Goal: Transaction & Acquisition: Purchase product/service

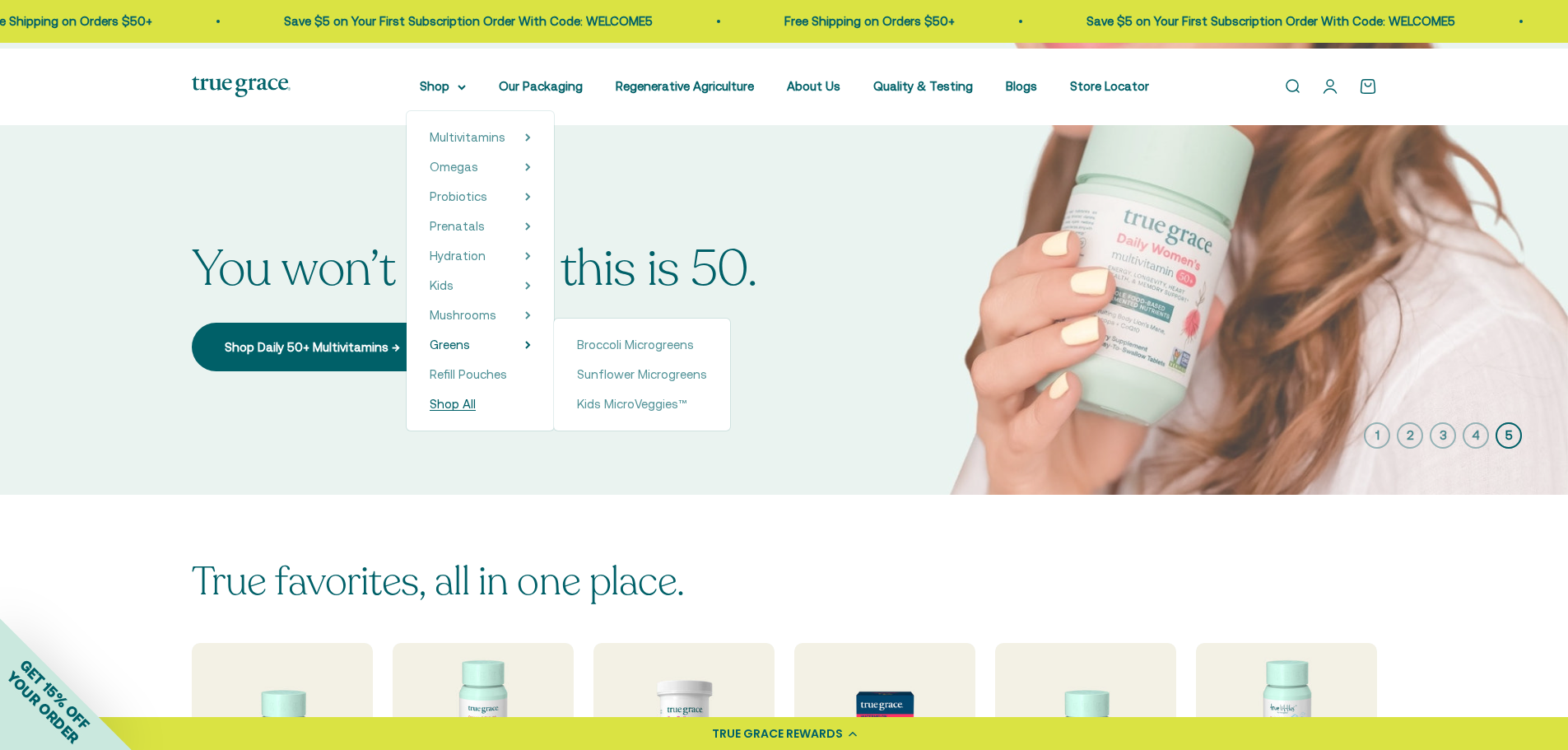
click at [430, 410] on span "Shop All" at bounding box center [452, 403] width 46 height 14
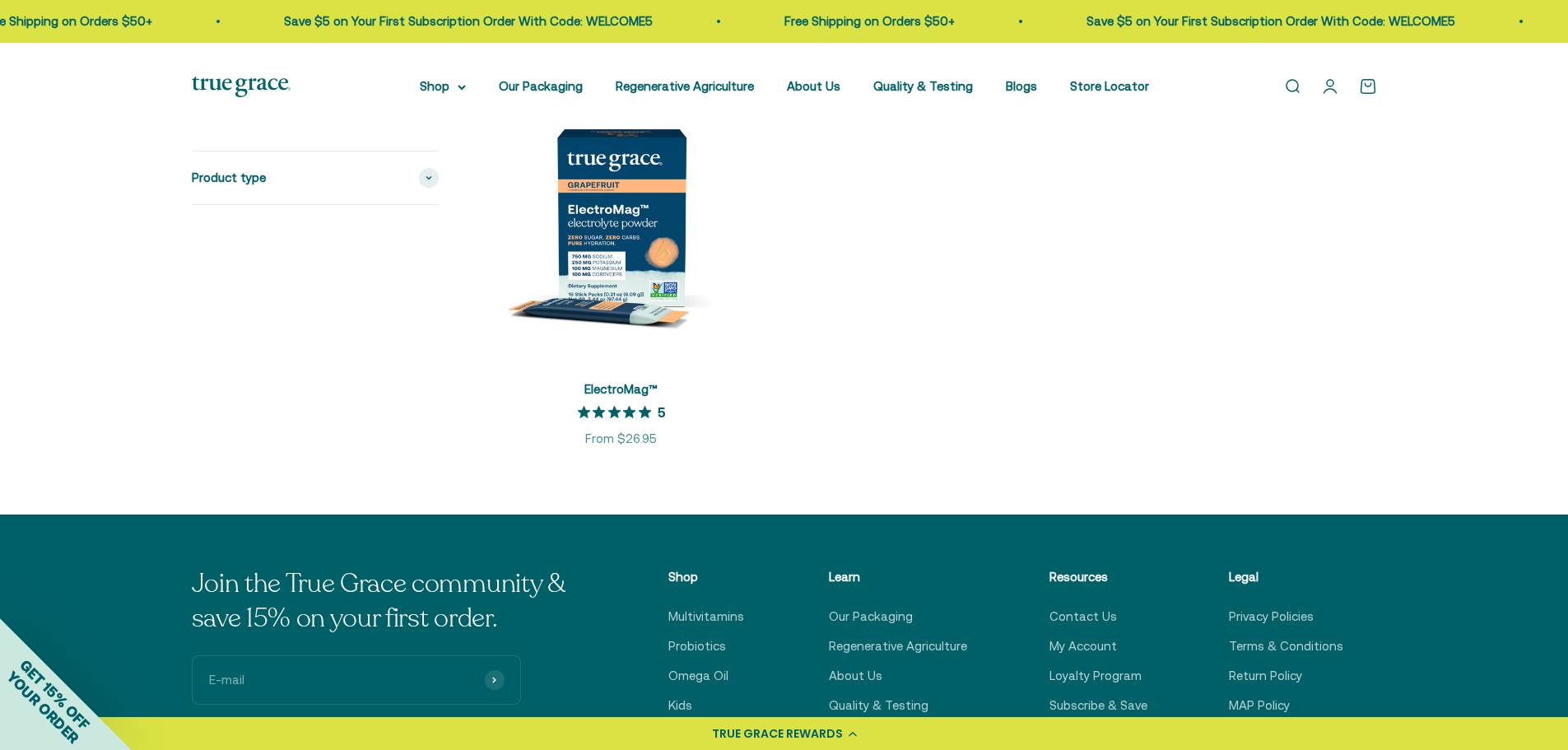
scroll to position [3374, 0]
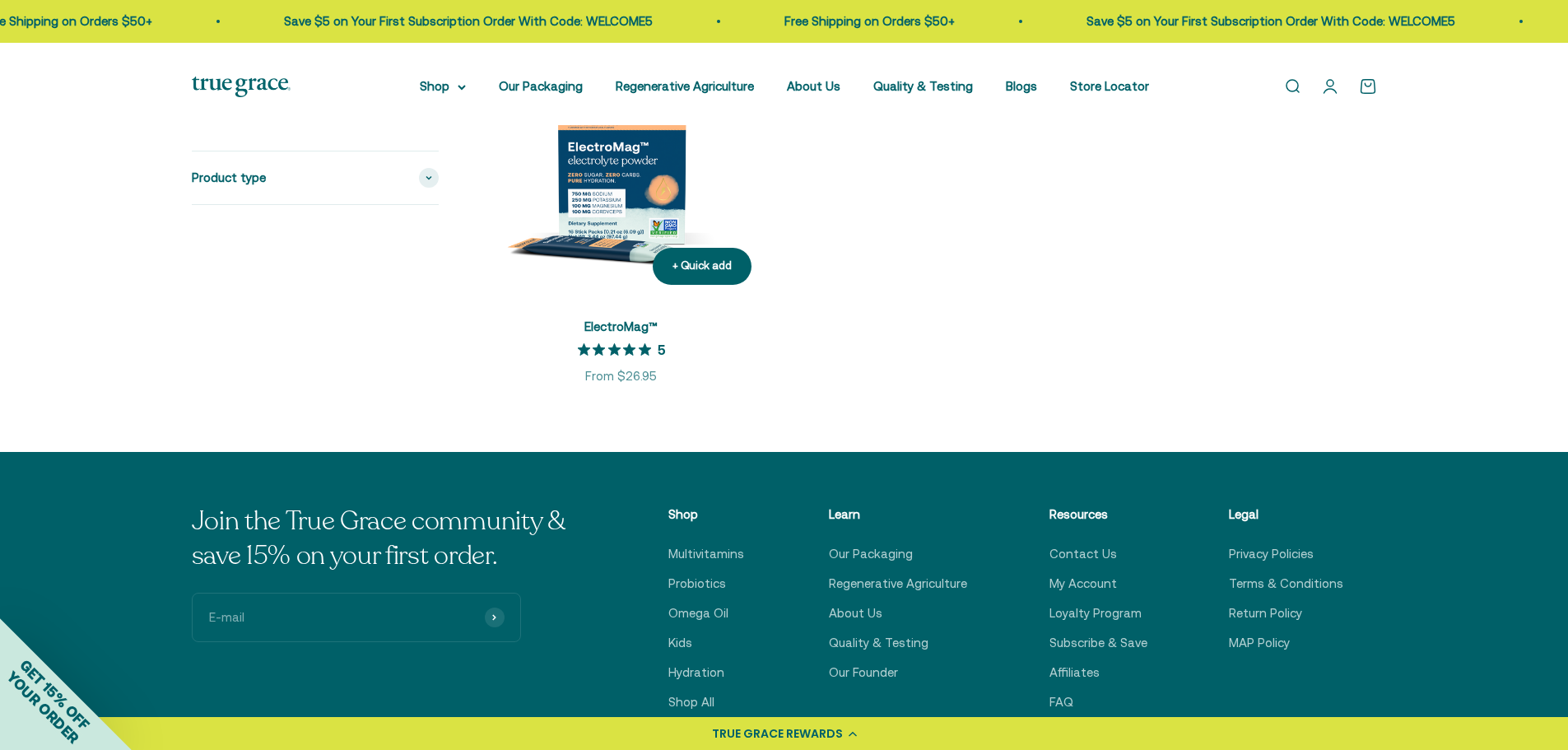
click at [608, 297] on img at bounding box center [621, 154] width 286 height 286
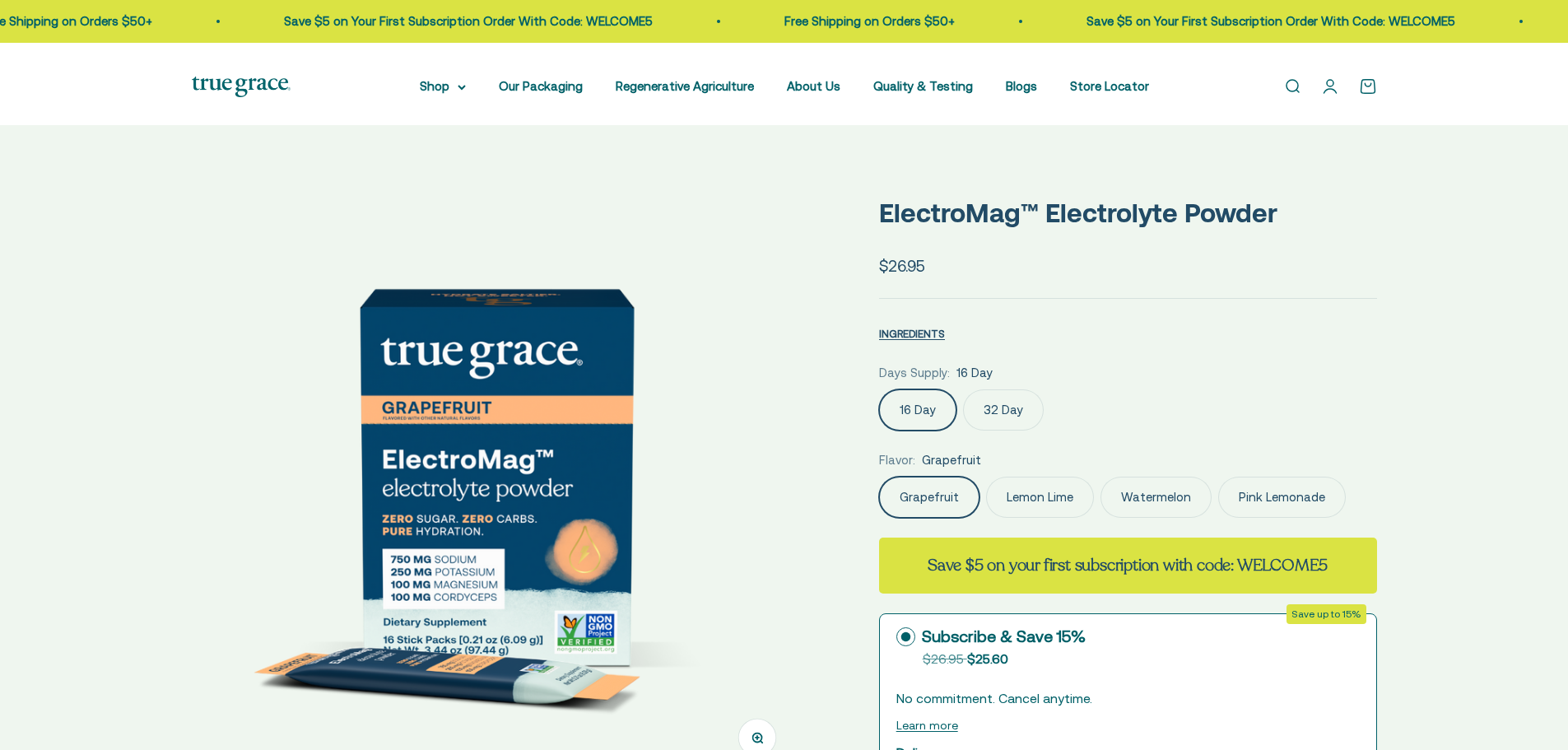
select select "3"
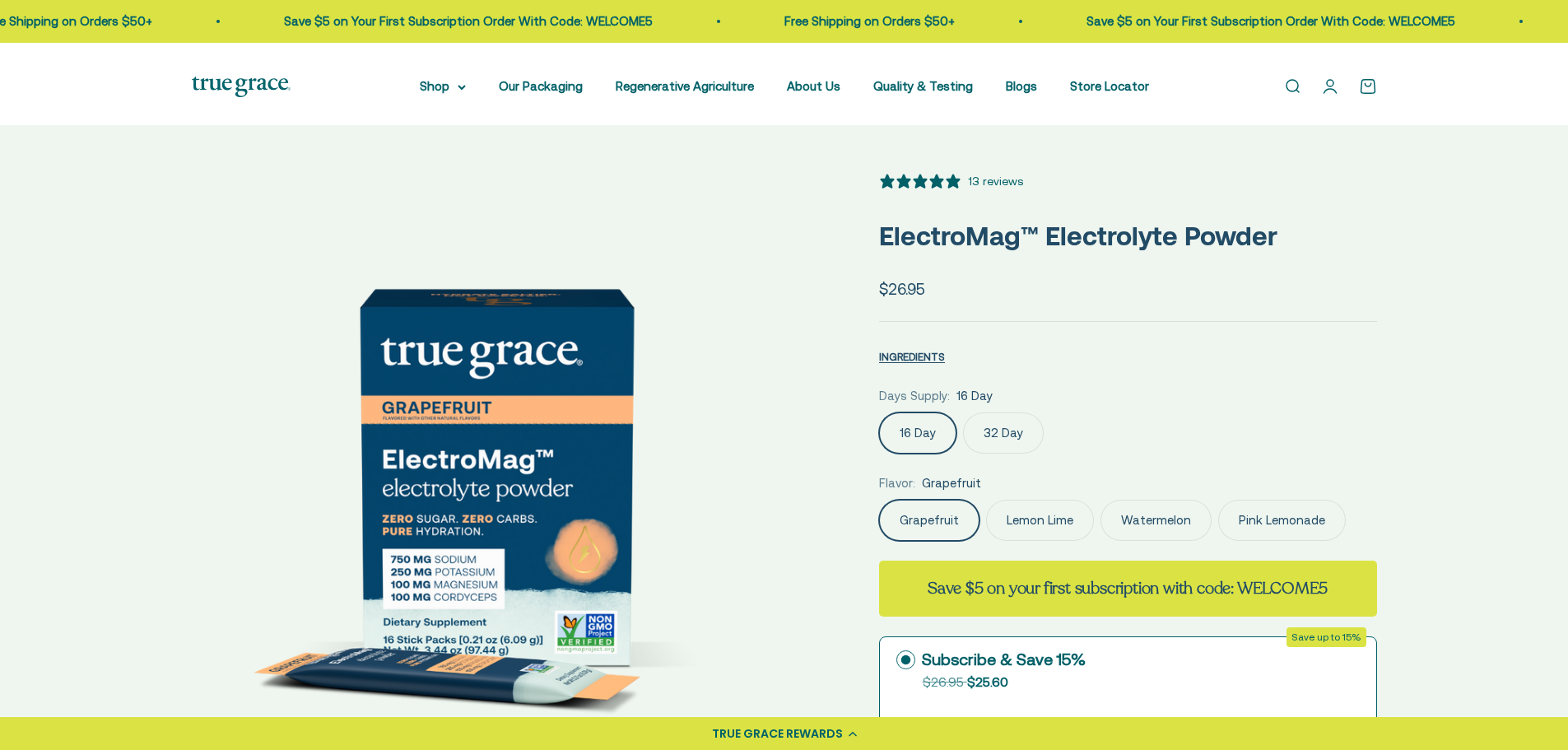
click at [1264, 540] on div "Grapefruit Lemon Lime Watermelon Pink Lemonade" at bounding box center [1128, 519] width 498 height 41
click at [1212, 540] on label "Watermelon" at bounding box center [1156, 519] width 111 height 41
click at [879, 499] on input "Watermelon" at bounding box center [878, 498] width 1 height 1
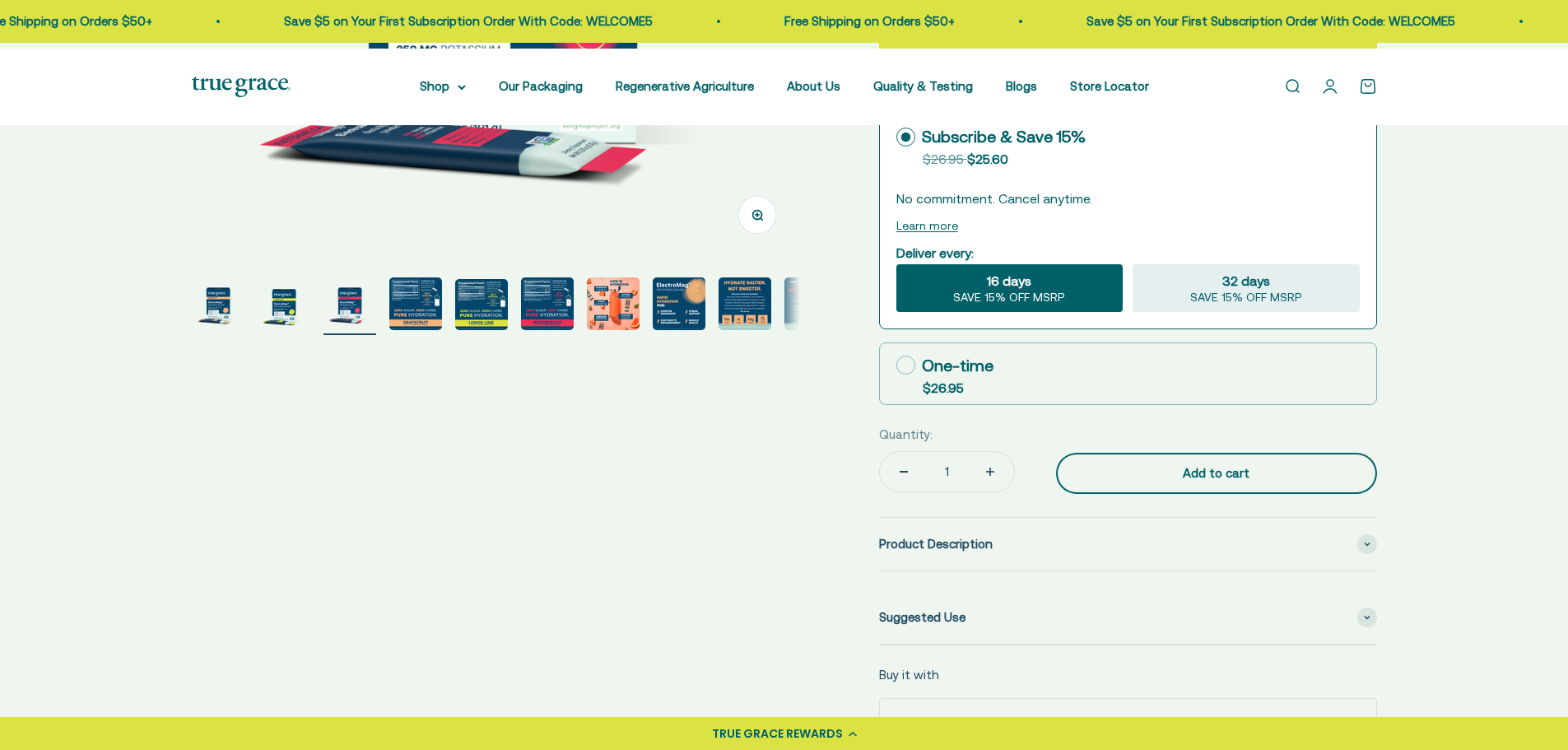
scroll to position [494, 0]
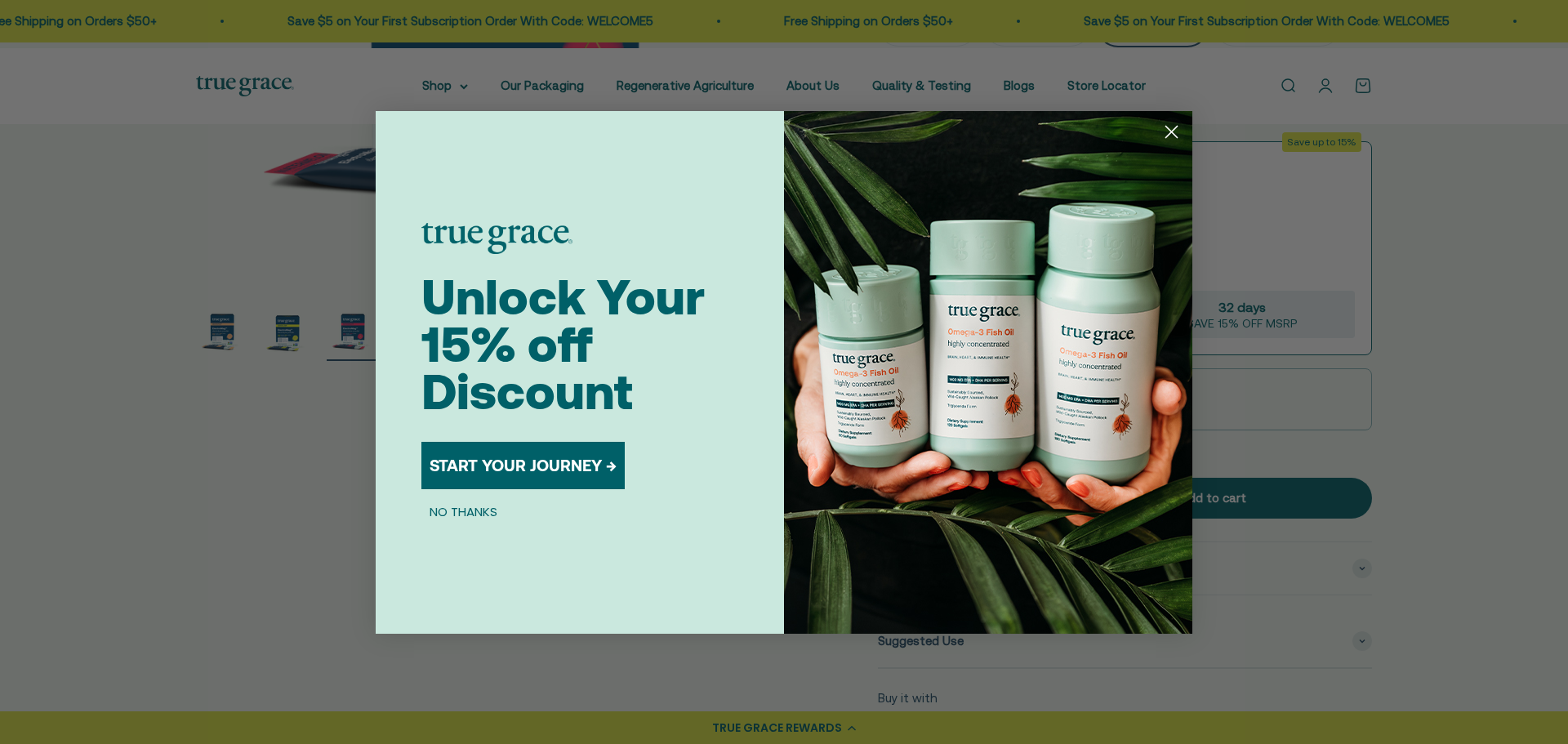
click at [1170, 132] on circle "Close dialog" at bounding box center [1171, 132] width 27 height 27
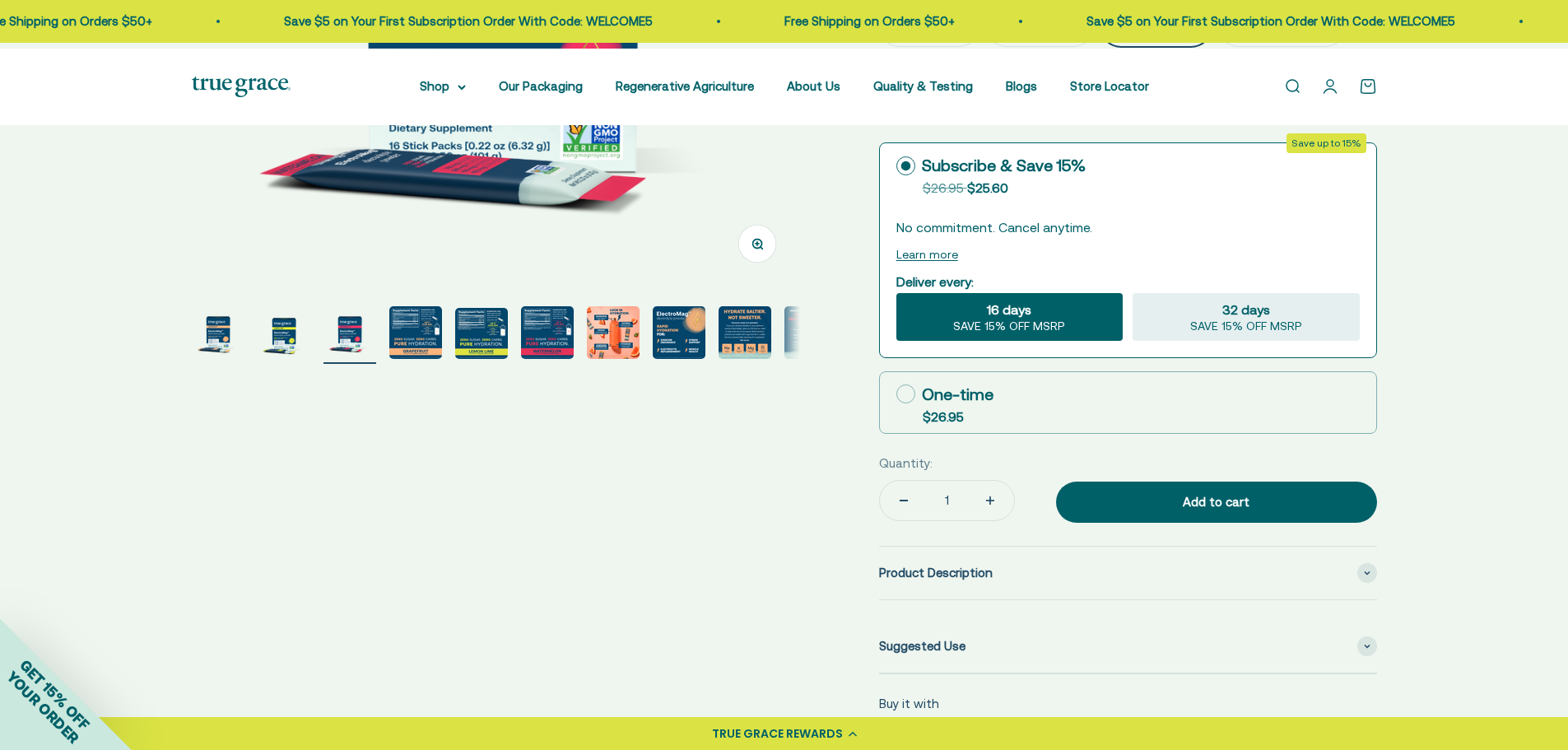
click at [909, 403] on icon at bounding box center [906, 393] width 19 height 19
click at [897, 394] on input "One-time $26.95" at bounding box center [896, 393] width 1 height 1
radio input "true"
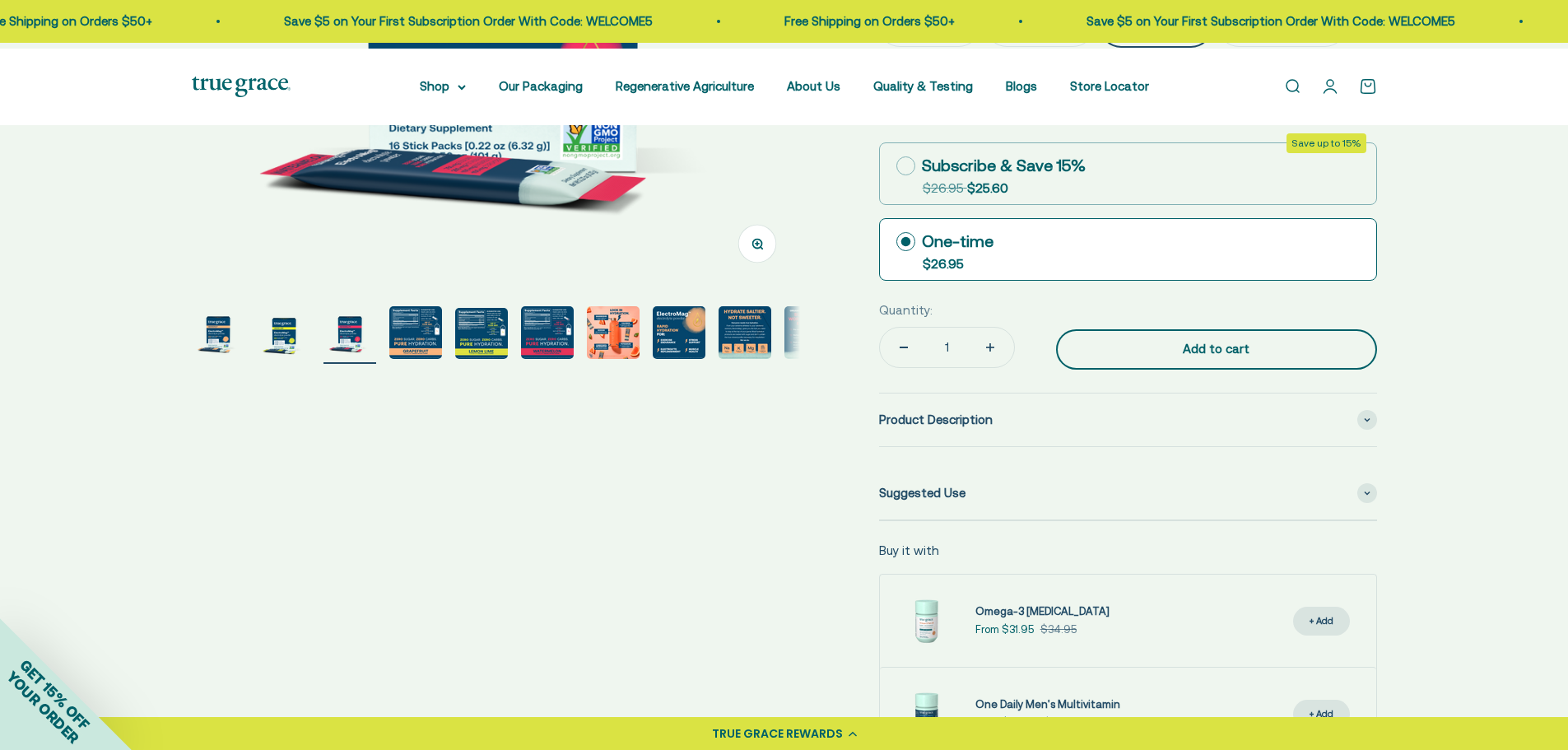
click at [1235, 359] on div "Add to cart" at bounding box center [1216, 349] width 255 height 20
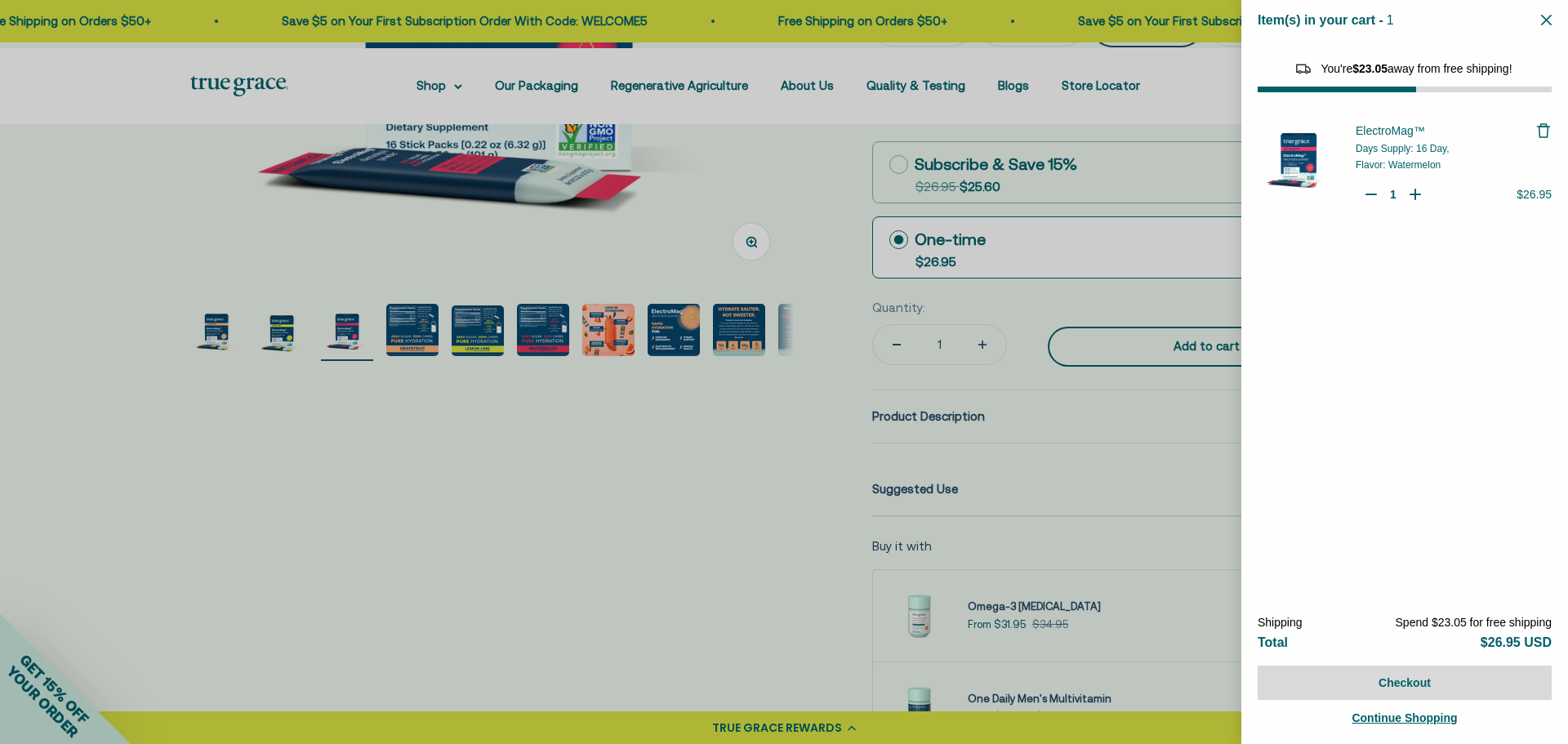
click at [1225, 471] on div at bounding box center [784, 372] width 1568 height 744
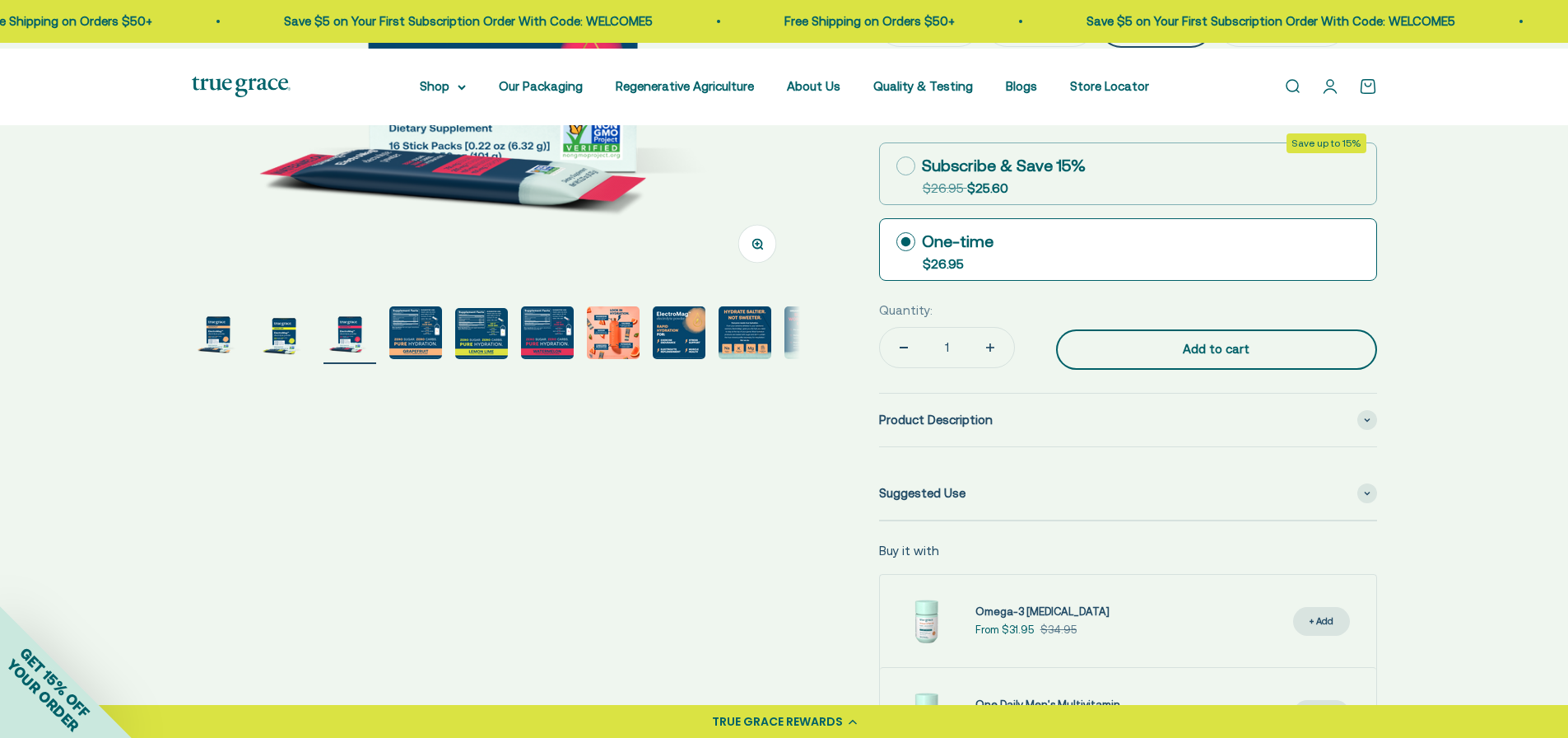
select select "44878154563798"
select select "40055698129088"
click at [1235, 359] on div "Add to cart" at bounding box center [1216, 349] width 255 height 20
type input "2"
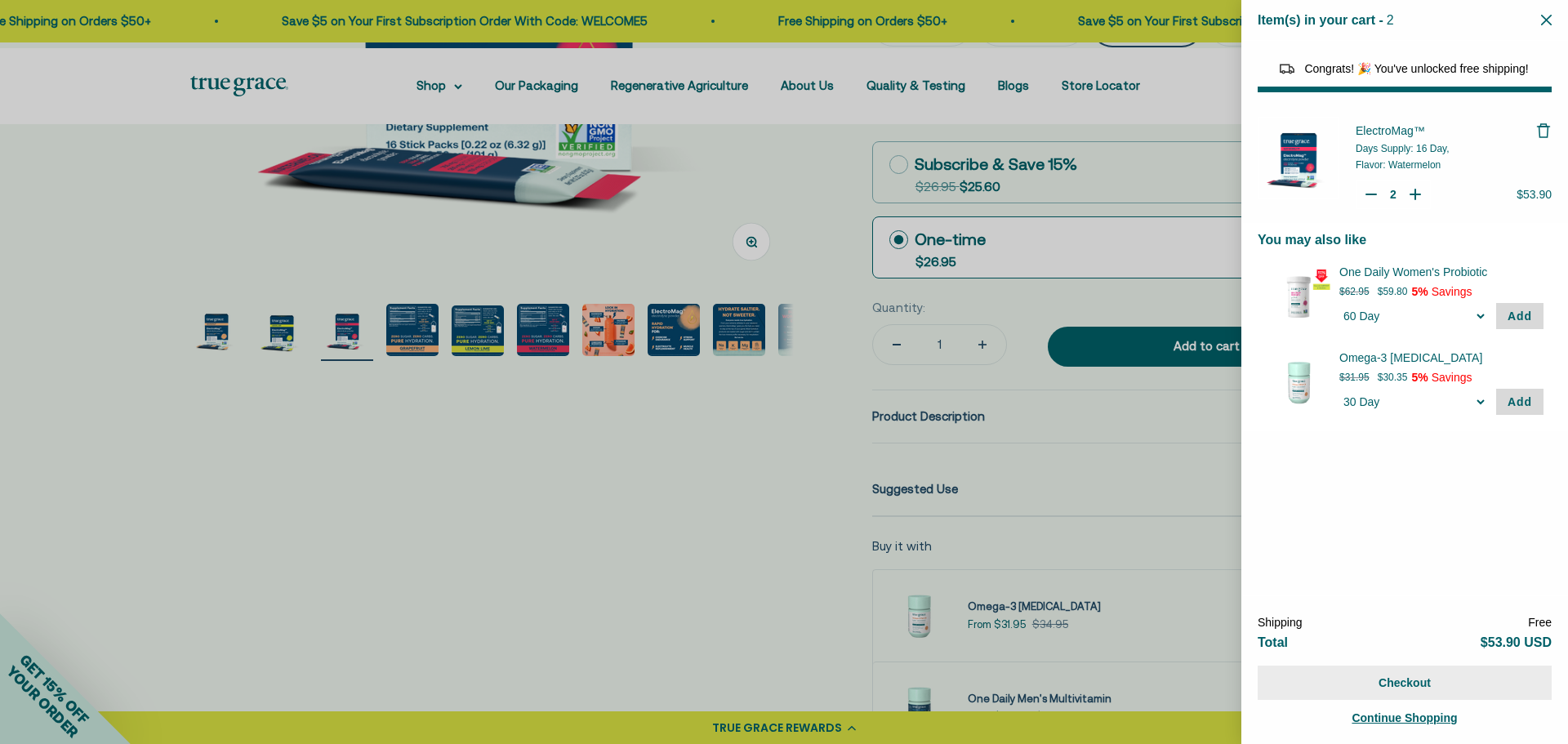
click at [1412, 676] on button "Checkout" at bounding box center [1405, 683] width 294 height 34
